Goal: Contribute content

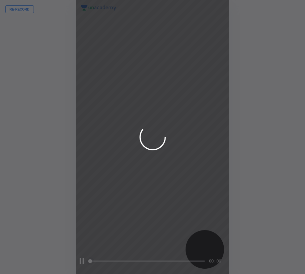
scroll to position [274, 200]
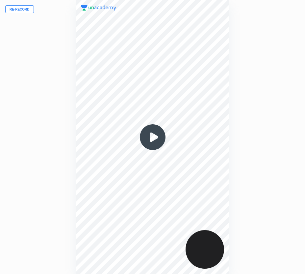
click at [18, 11] on button "Re-record" at bounding box center [19, 9] width 29 height 8
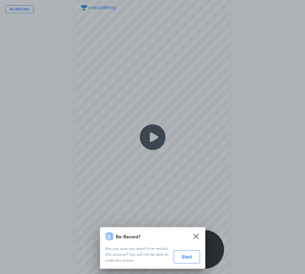
drag, startPoint x: 187, startPoint y: 258, endPoint x: 149, endPoint y: 248, distance: 39.6
click at [187, 258] on button "Start" at bounding box center [187, 256] width 26 height 13
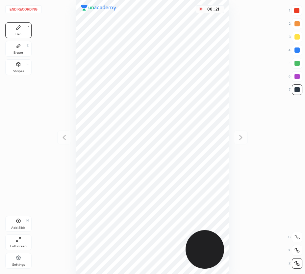
click at [27, 50] on div "Eraser E" at bounding box center [18, 49] width 26 height 16
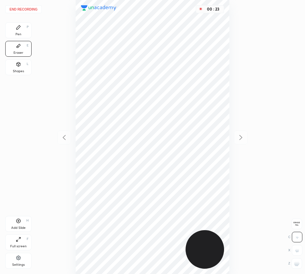
drag, startPoint x: 17, startPoint y: 36, endPoint x: 20, endPoint y: 38, distance: 3.8
click at [16, 37] on div "Pen P" at bounding box center [18, 30] width 26 height 16
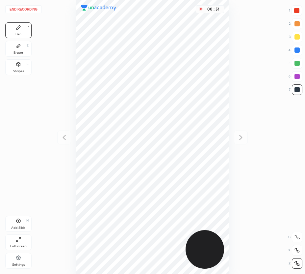
drag, startPoint x: 295, startPoint y: 48, endPoint x: 292, endPoint y: 51, distance: 4.7
click at [295, 48] on div at bounding box center [297, 49] width 5 height 5
click at [18, 226] on div "Add Slide" at bounding box center [18, 227] width 14 height 3
drag, startPoint x: 298, startPoint y: 9, endPoint x: 239, endPoint y: 52, distance: 73.4
click at [298, 10] on div at bounding box center [296, 10] width 5 height 5
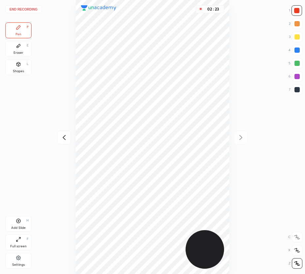
click at [65, 141] on icon at bounding box center [64, 137] width 8 height 8
click at [245, 137] on div at bounding box center [241, 137] width 14 height 14
drag, startPoint x: 20, startPoint y: 224, endPoint x: 20, endPoint y: 230, distance: 6.9
click at [20, 224] on div "Add Slide H" at bounding box center [18, 224] width 26 height 16
click at [27, 11] on button "End recording" at bounding box center [23, 9] width 37 height 8
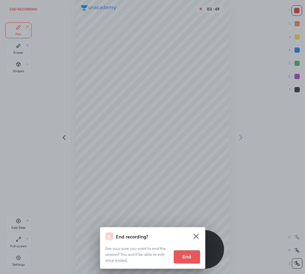
click at [183, 254] on button "End" at bounding box center [187, 256] width 26 height 13
